Goal: Information Seeking & Learning: Learn about a topic

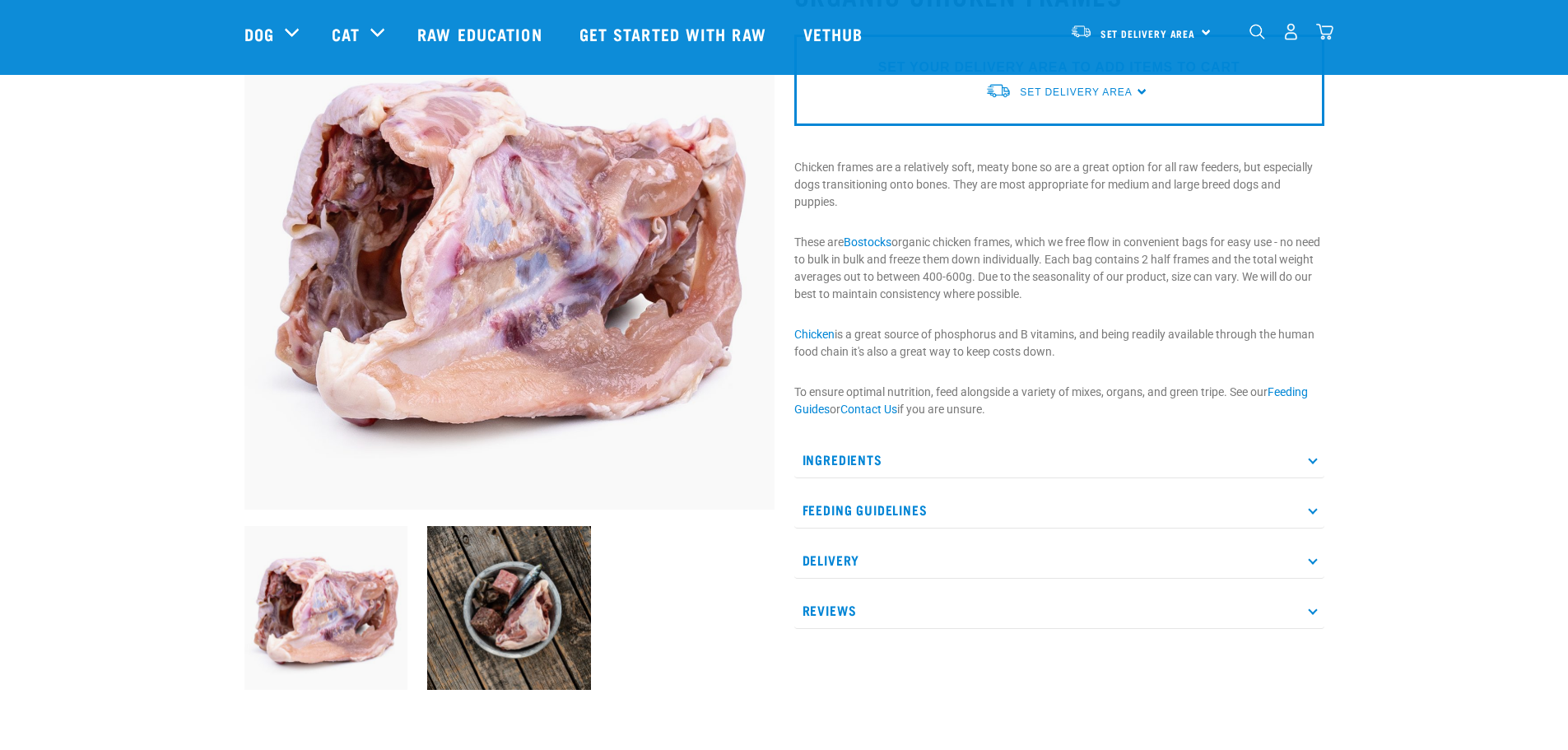
scroll to position [164, 0]
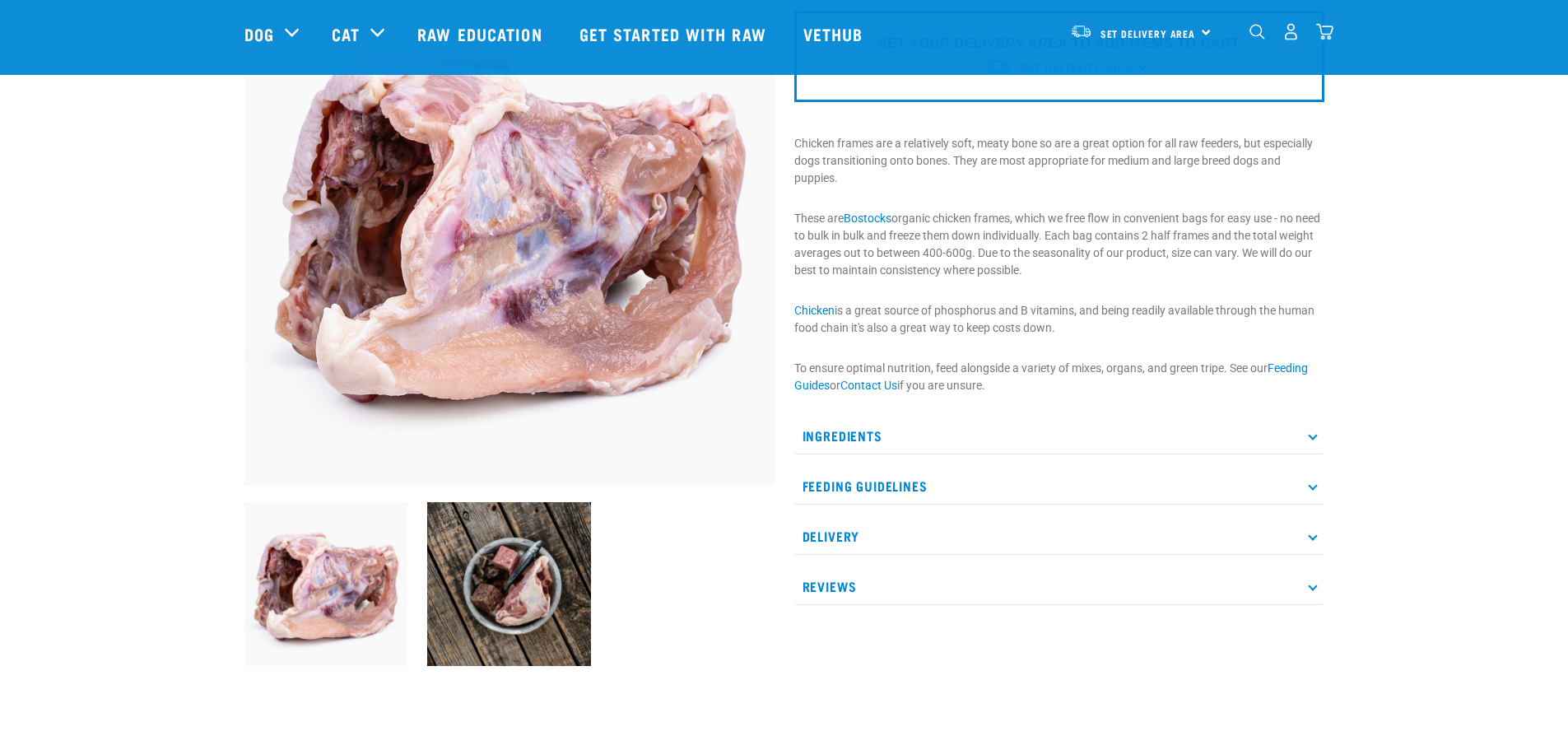
click at [555, 605] on img at bounding box center [510, 584] width 164 height 164
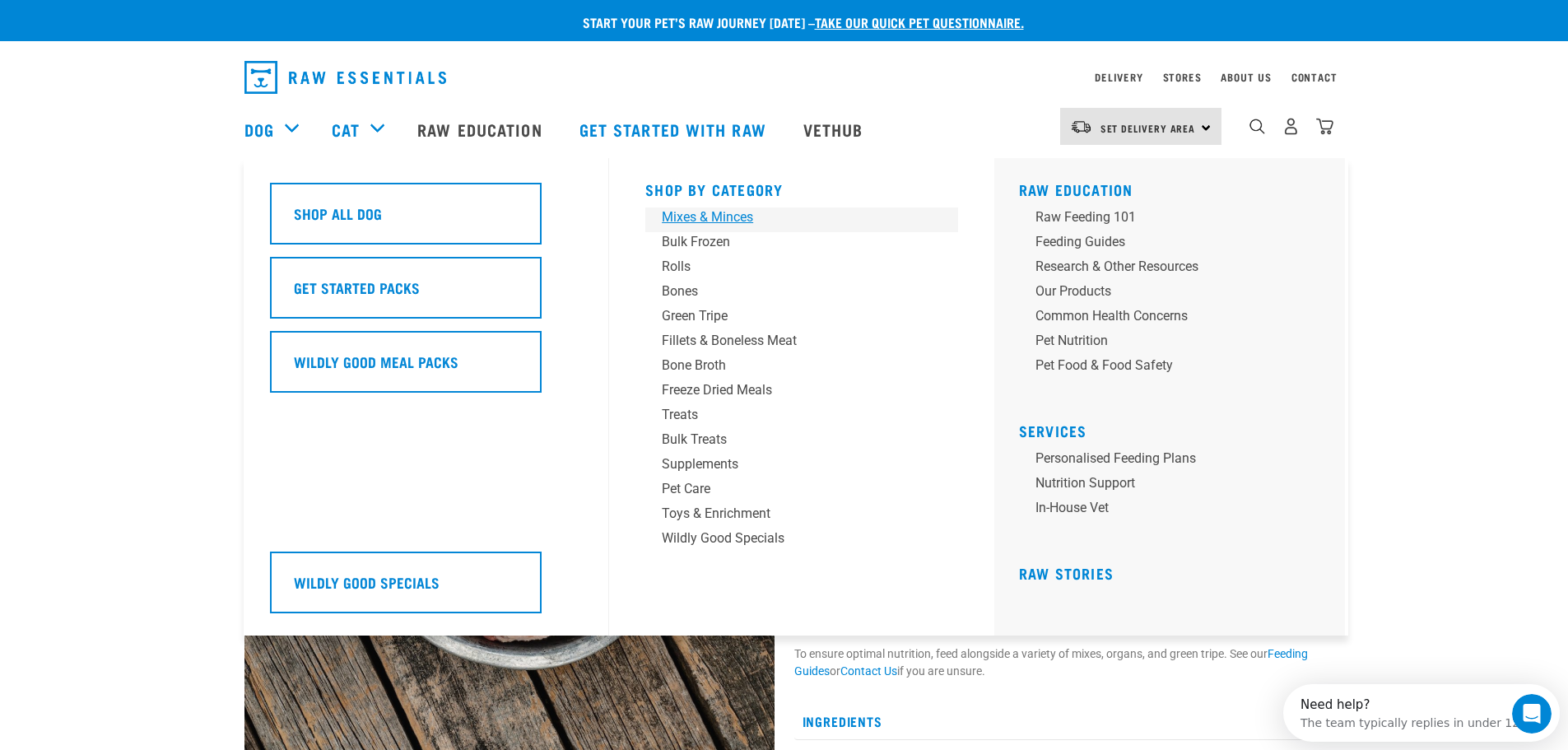
scroll to position [0, 0]
click at [713, 317] on div "Green Tripe" at bounding box center [790, 315] width 257 height 20
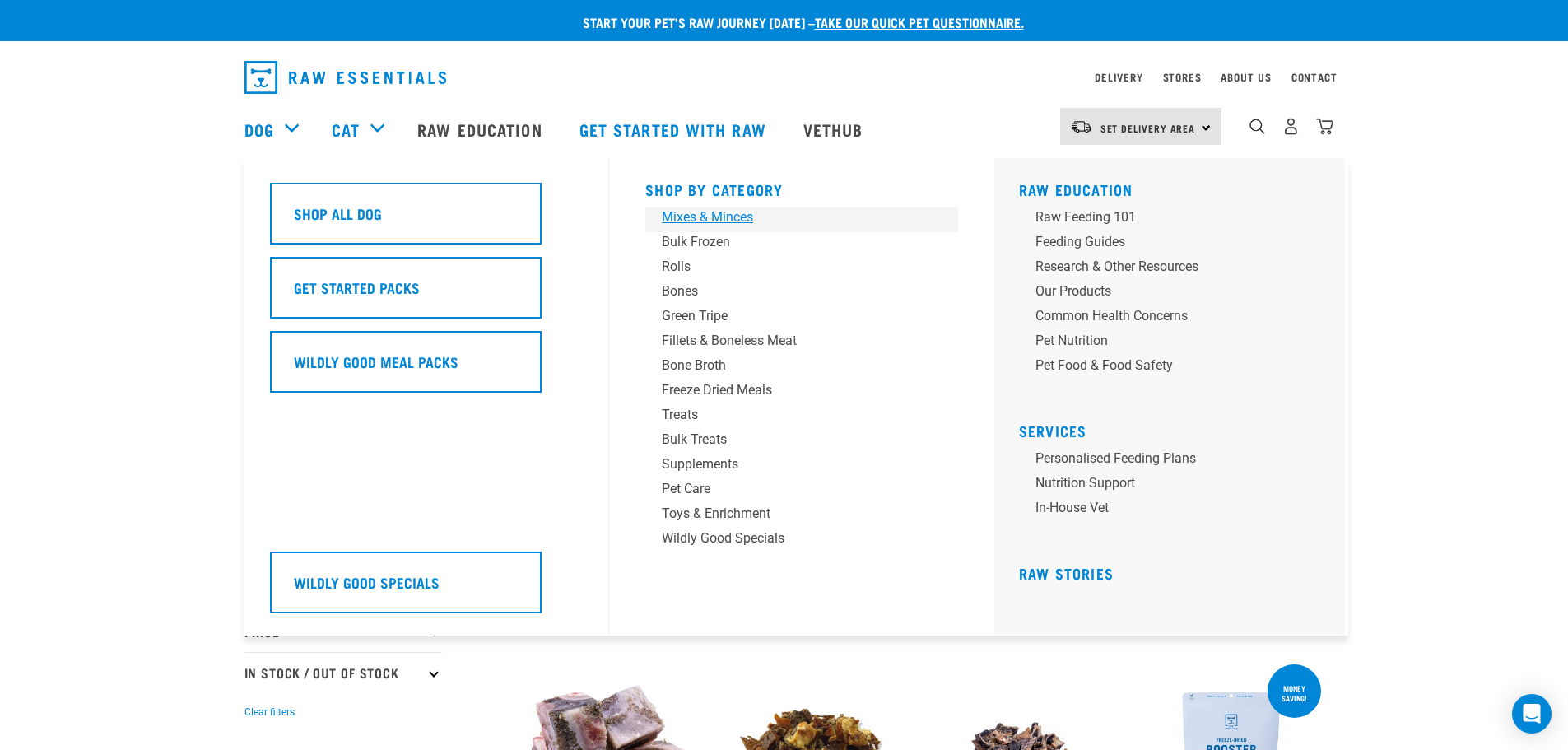
click at [709, 220] on div "Mixes & Minces" at bounding box center [790, 216] width 257 height 20
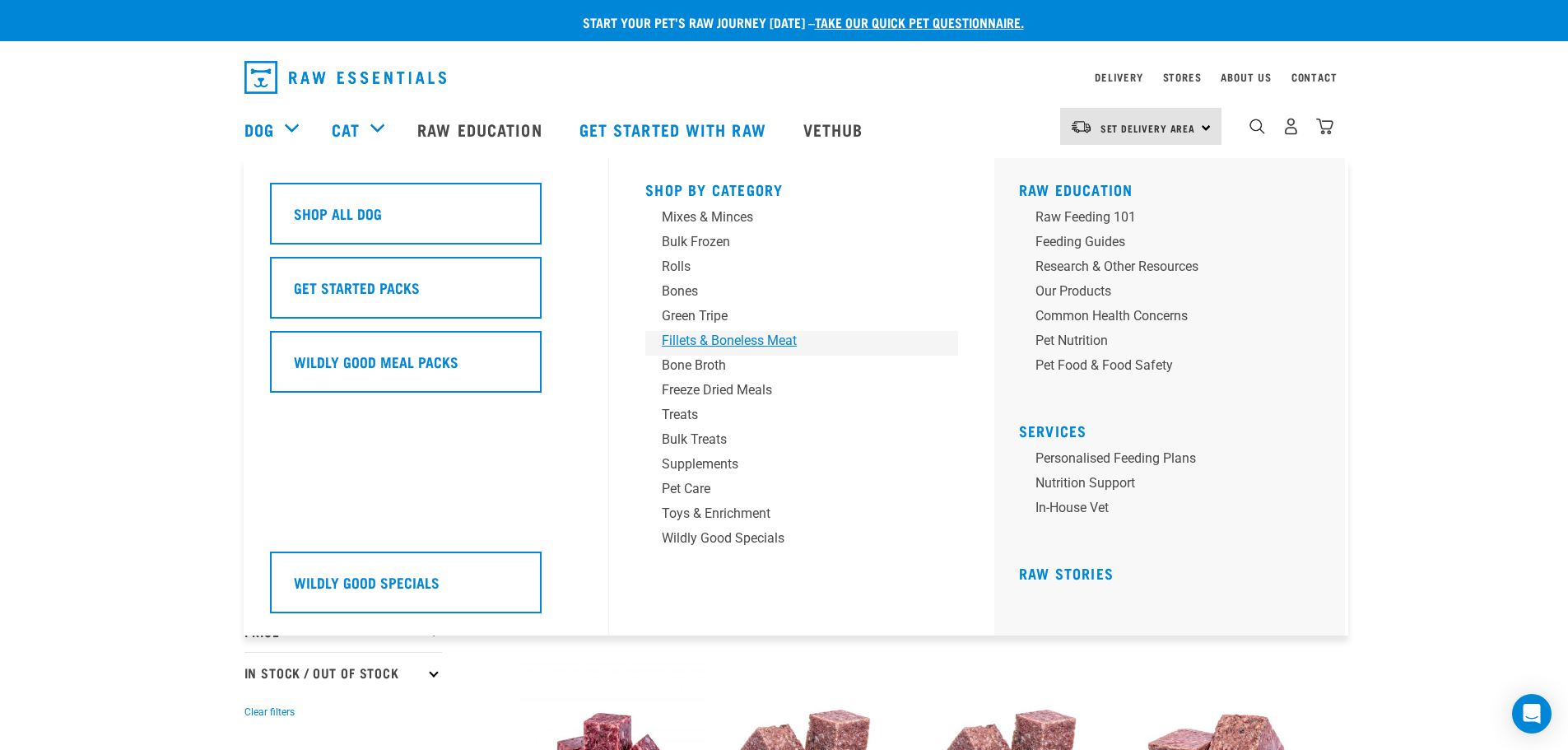
click at [762, 344] on div "Fillets & Boneless Meat" at bounding box center [790, 340] width 257 height 20
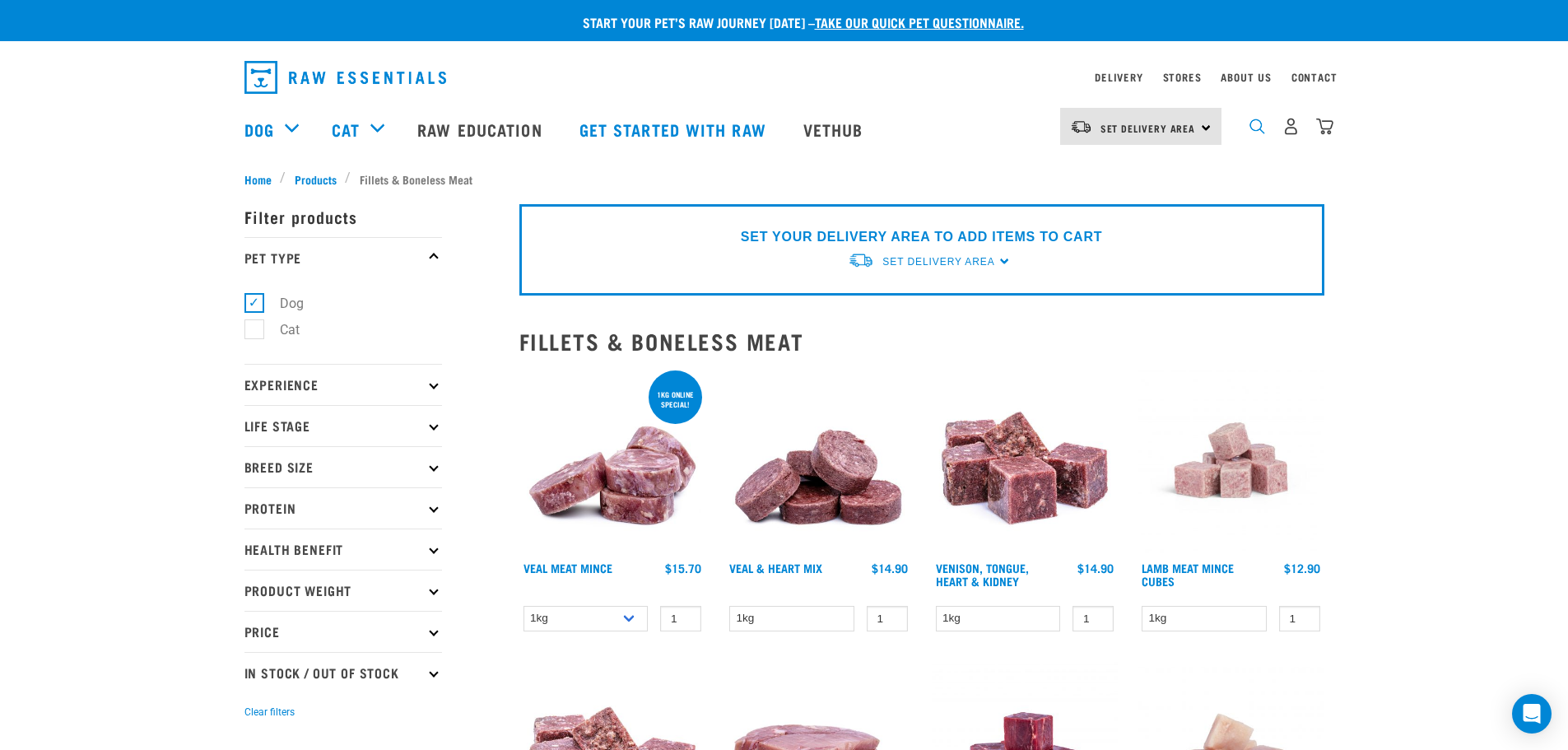
click at [1253, 130] on img "dropdown navigation" at bounding box center [1257, 126] width 16 height 16
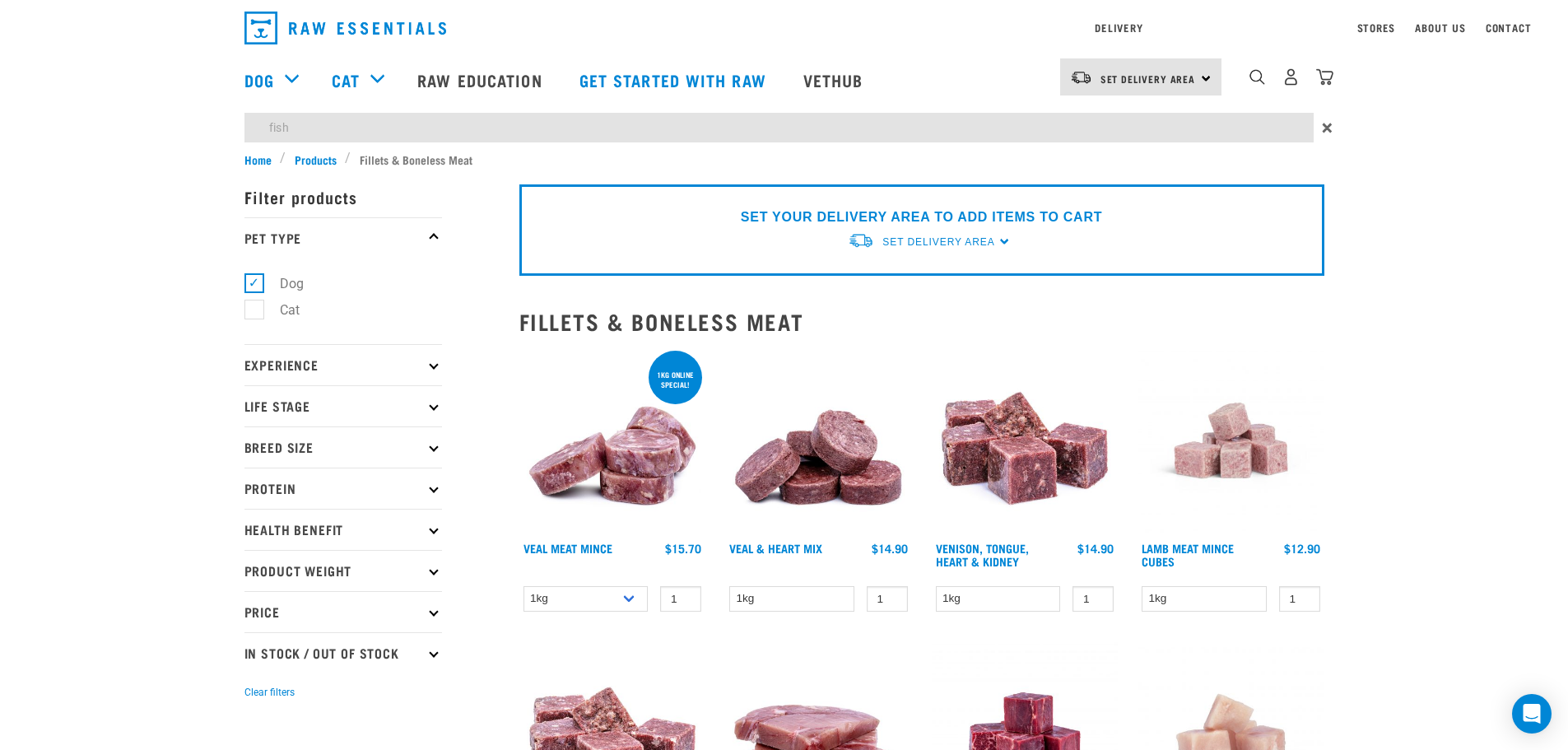
type input "fish"
